Goal: Task Accomplishment & Management: Manage account settings

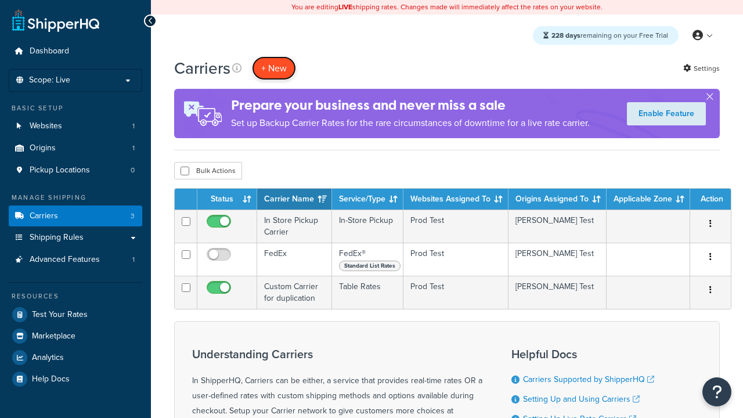
click at [274, 56] on button "+ New" at bounding box center [274, 68] width 44 height 24
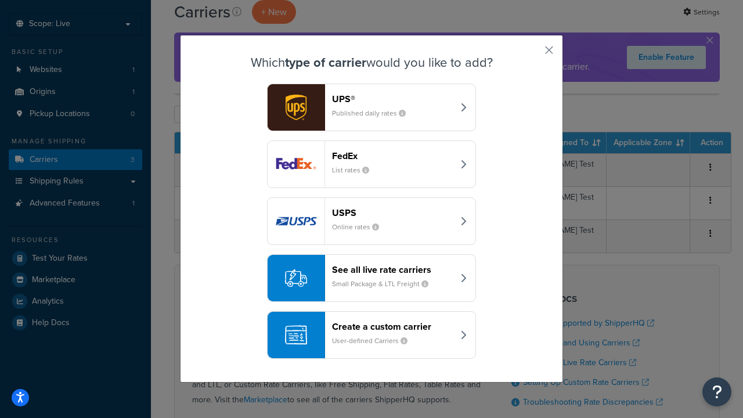
click at [371, 164] on div "FedEx List rates" at bounding box center [392, 164] width 121 height 28
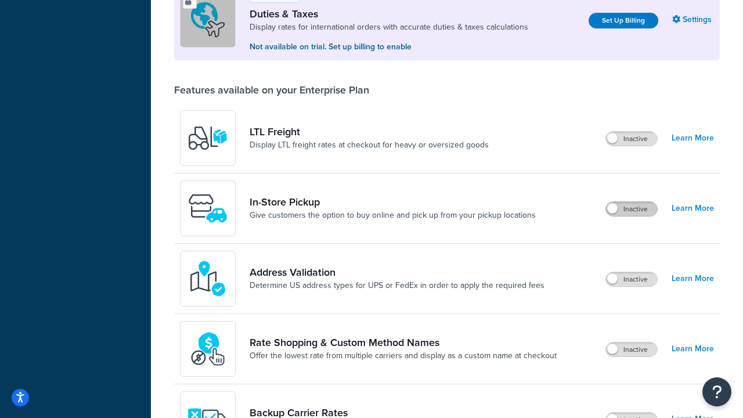
scroll to position [354, 0]
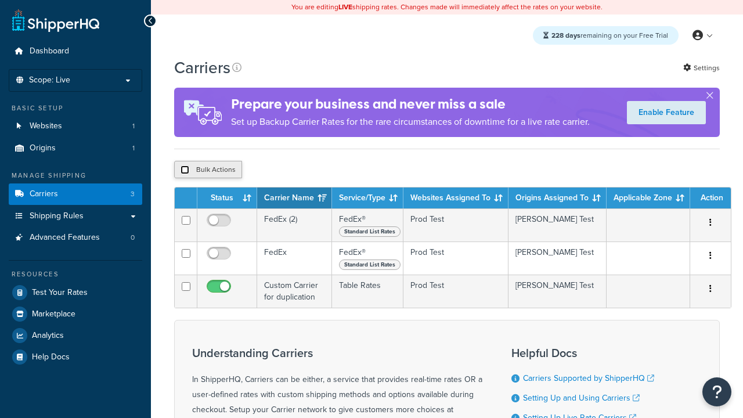
click at [185, 171] on input "checkbox" at bounding box center [184, 169] width 9 height 9
checkbox input "true"
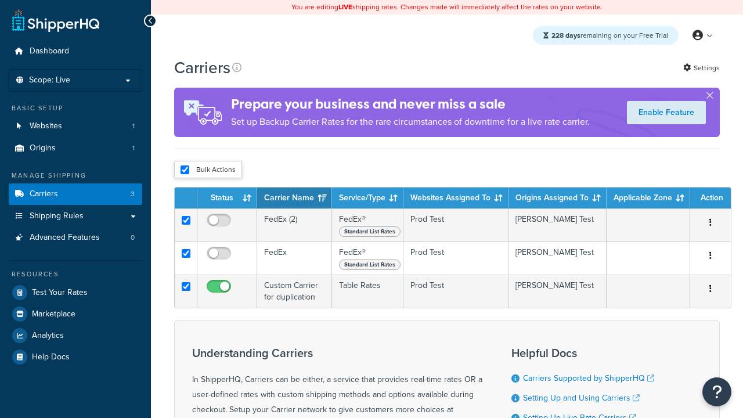
click at [0, 0] on button "Delete" at bounding box center [0, 0] width 0 height 0
